Goal: Navigation & Orientation: Find specific page/section

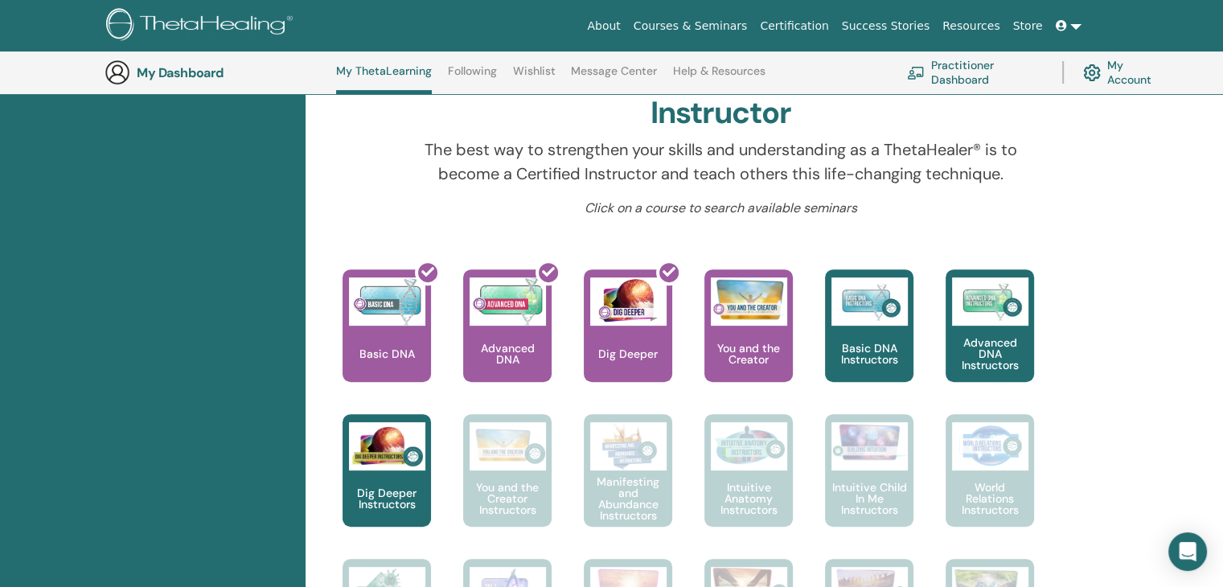
scroll to position [524, 0]
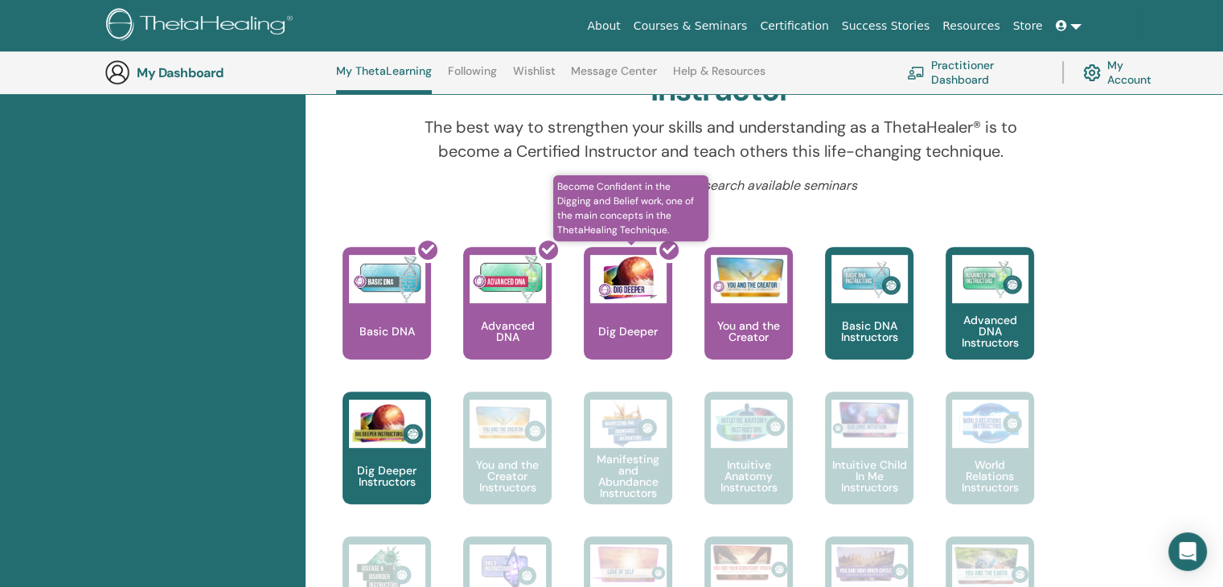
click at [615, 314] on div at bounding box center [637, 309] width 88 height 145
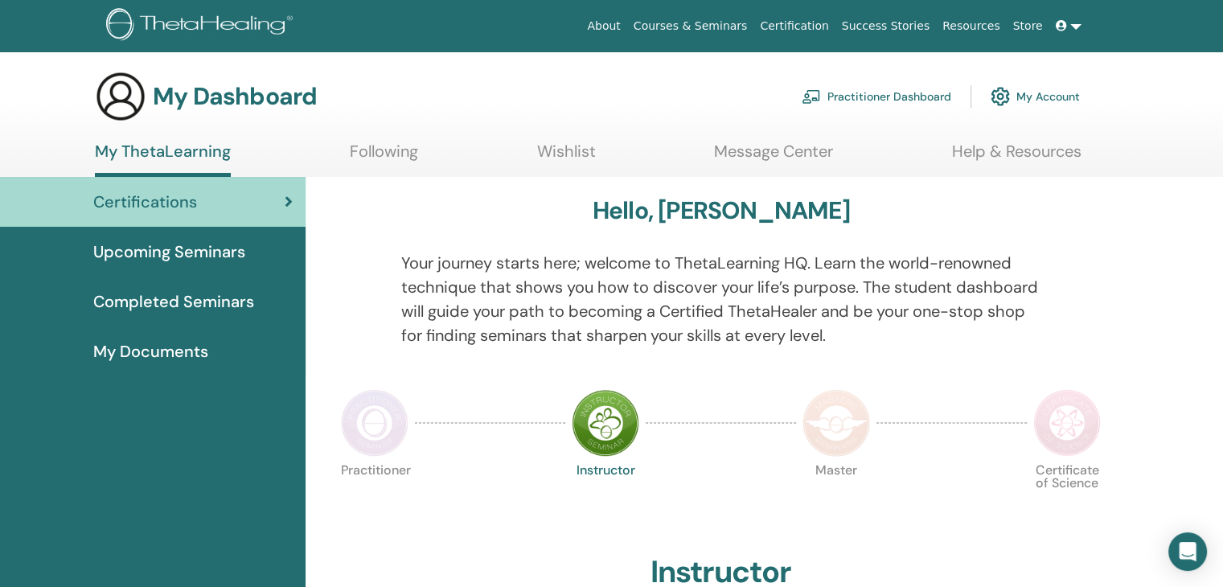
click at [174, 305] on span "Completed Seminars" at bounding box center [173, 301] width 161 height 24
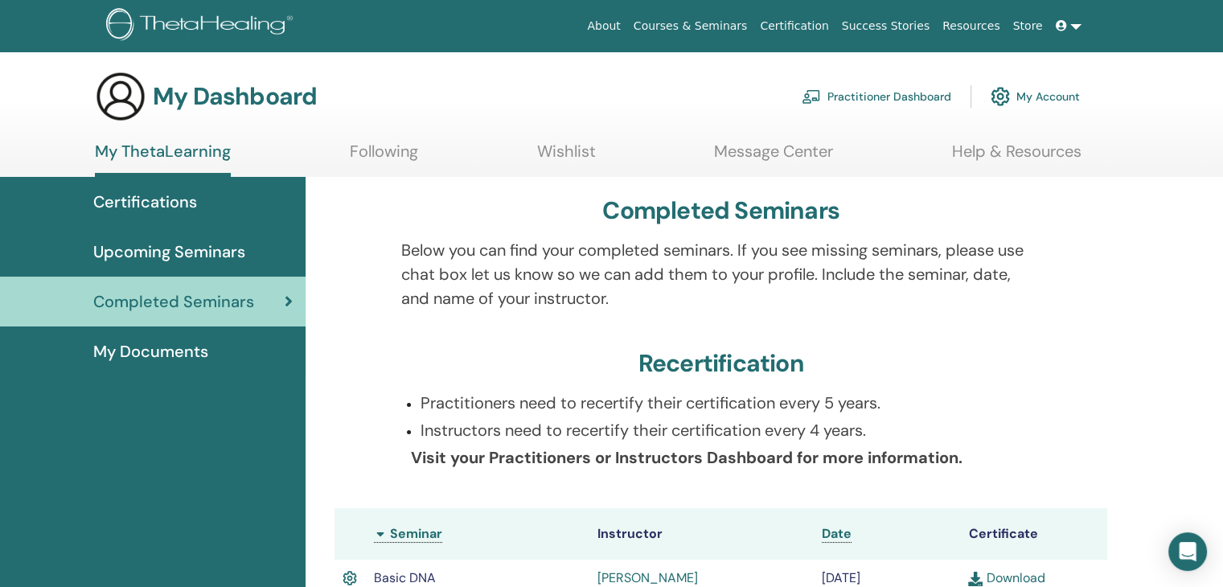
click at [126, 346] on span "My Documents" at bounding box center [150, 351] width 115 height 24
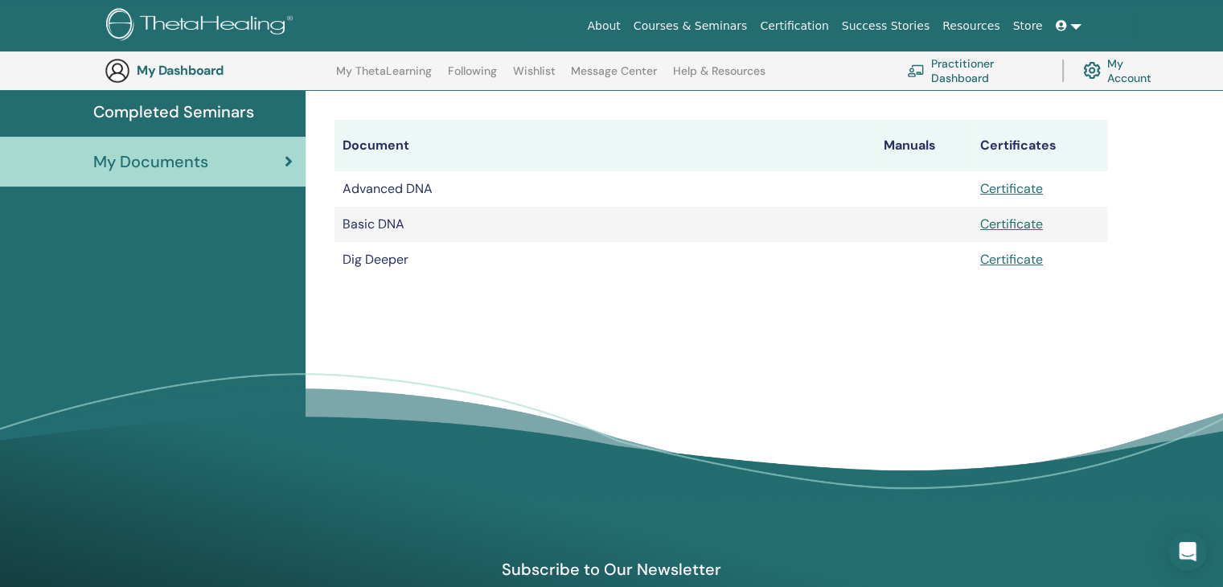
scroll to position [220, 0]
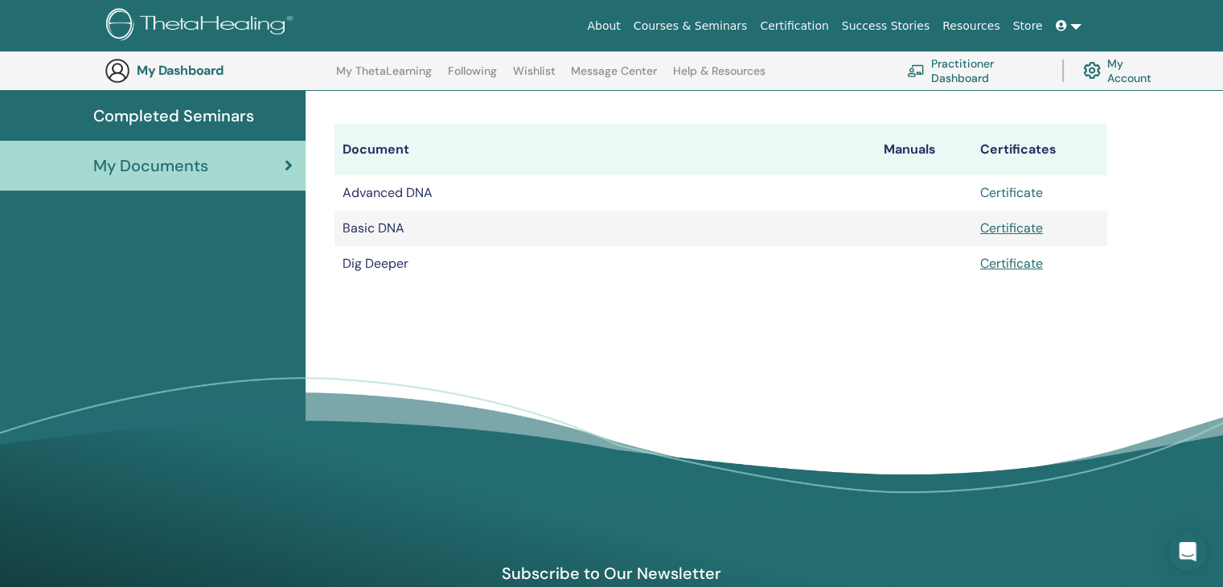
click at [1037, 195] on link "Certificate" at bounding box center [1011, 192] width 63 height 17
click at [754, 27] on link "Courses & Seminars" at bounding box center [690, 26] width 127 height 30
